Goal: Transaction & Acquisition: Purchase product/service

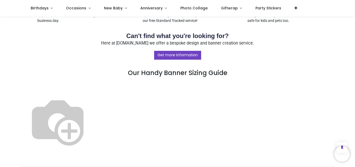
scroll to position [251, 0]
click at [91, 113] on img at bounding box center [57, 120] width 67 height 67
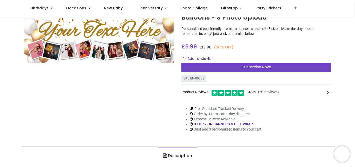
scroll to position [36, 0]
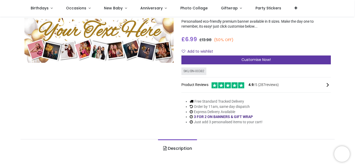
click at [231, 60] on div "Customise Now!" at bounding box center [255, 59] width 149 height 9
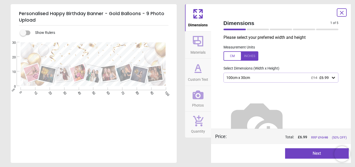
click at [332, 78] on icon at bounding box center [333, 78] width 3 height 2
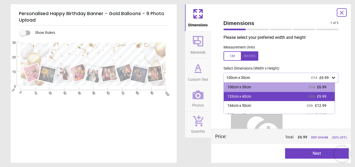
click at [325, 97] on div "133cm x 40cm £20 £9.99" at bounding box center [279, 96] width 111 height 9
